Goal: Task Accomplishment & Management: Use online tool/utility

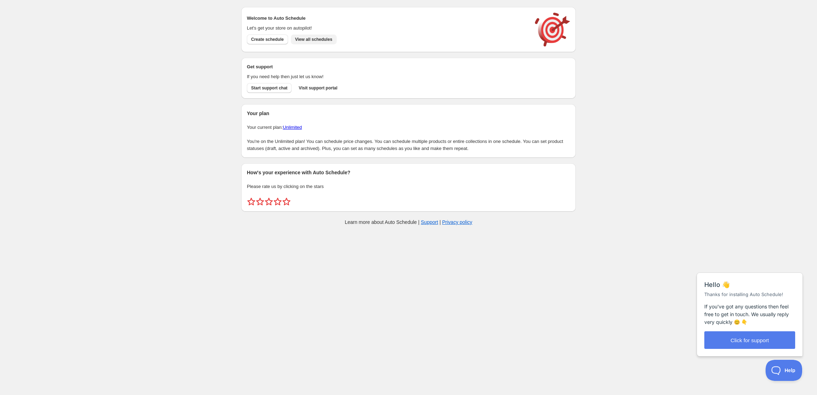
click at [320, 41] on span "View all schedules" at bounding box center [313, 40] width 37 height 6
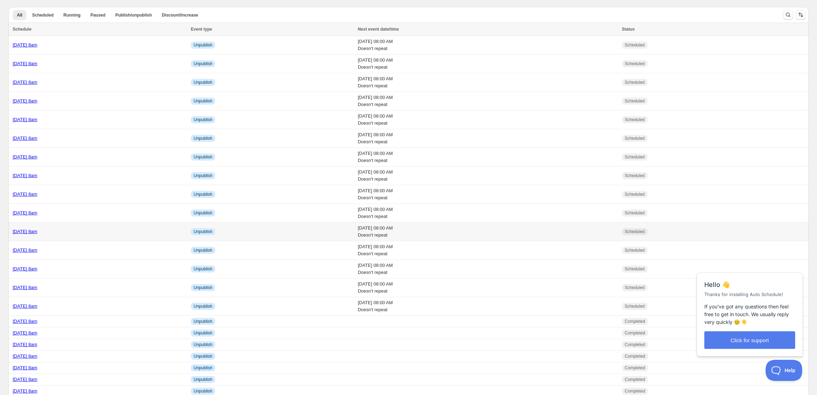
click at [36, 235] on div "[DATE] 8am" at bounding box center [100, 231] width 174 height 7
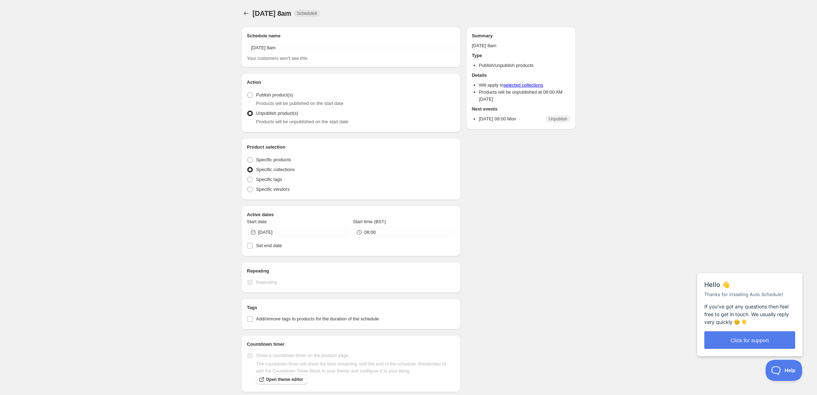
radio input "true"
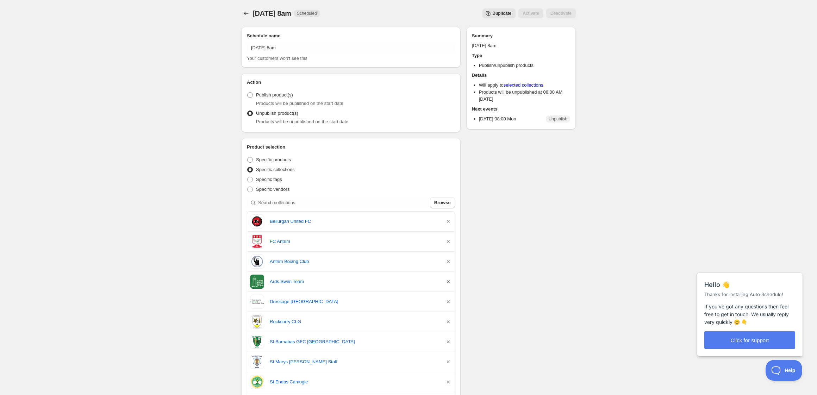
click at [447, 281] on icon "button" at bounding box center [448, 281] width 7 height 7
click at [244, 13] on icon "Schedules" at bounding box center [246, 13] width 7 height 7
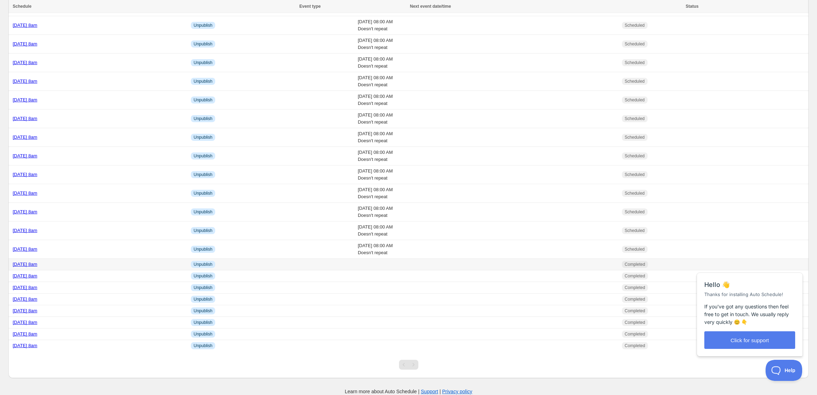
scroll to position [60, 0]
click at [116, 230] on div "[DATE] 8am" at bounding box center [100, 230] width 174 height 7
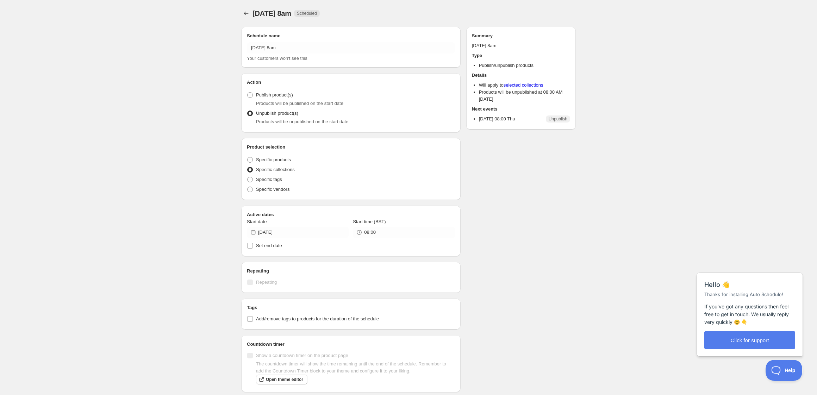
radio input "true"
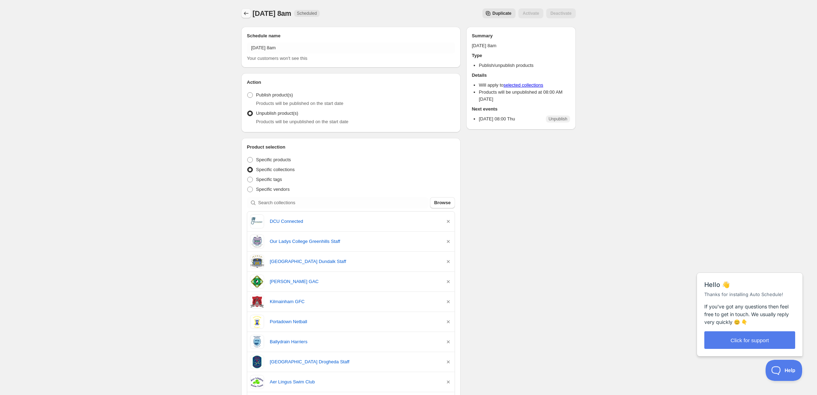
click at [244, 10] on button "Schedules" at bounding box center [246, 13] width 10 height 10
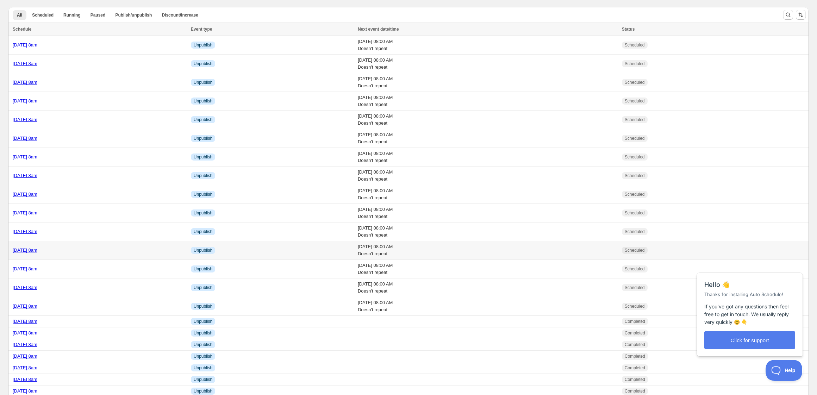
click at [156, 248] on div "[DATE] 8am" at bounding box center [100, 250] width 174 height 7
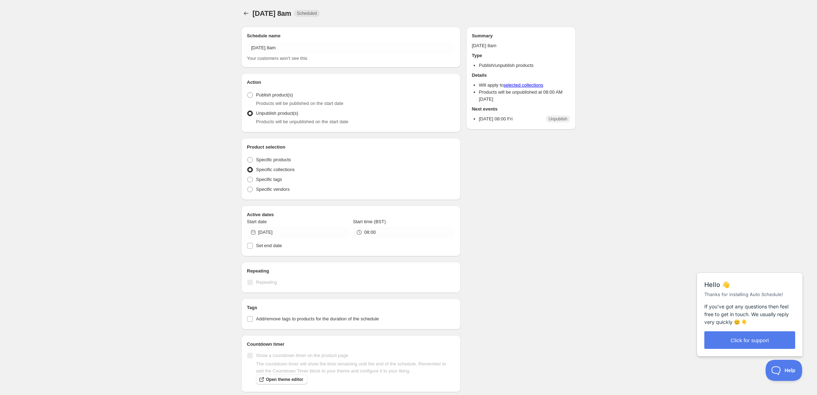
radio input "true"
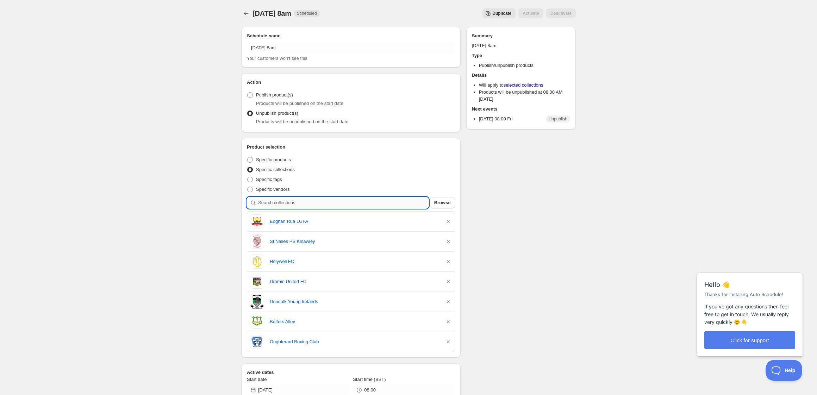
click at [330, 203] on input "search" at bounding box center [343, 202] width 170 height 11
type input "a"
